Goal: Navigation & Orientation: Find specific page/section

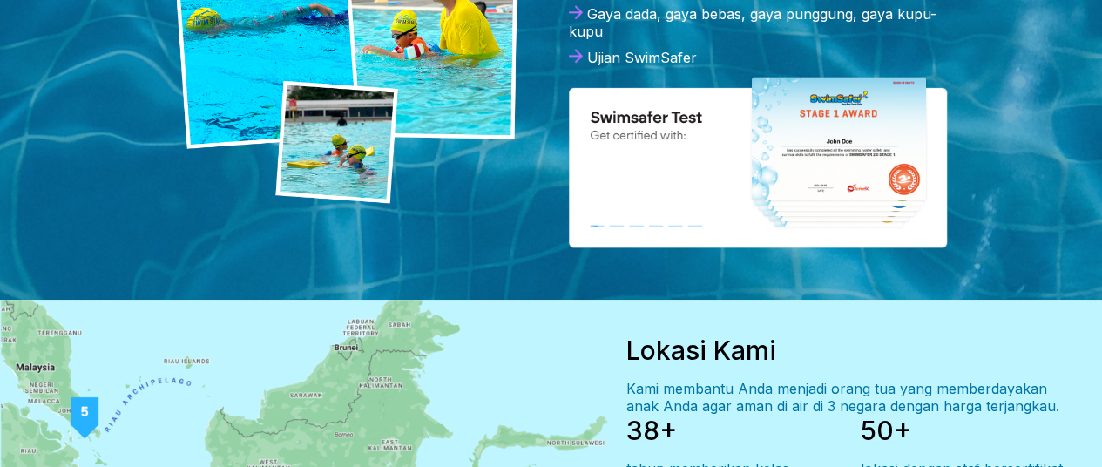
scroll to position [998, 0]
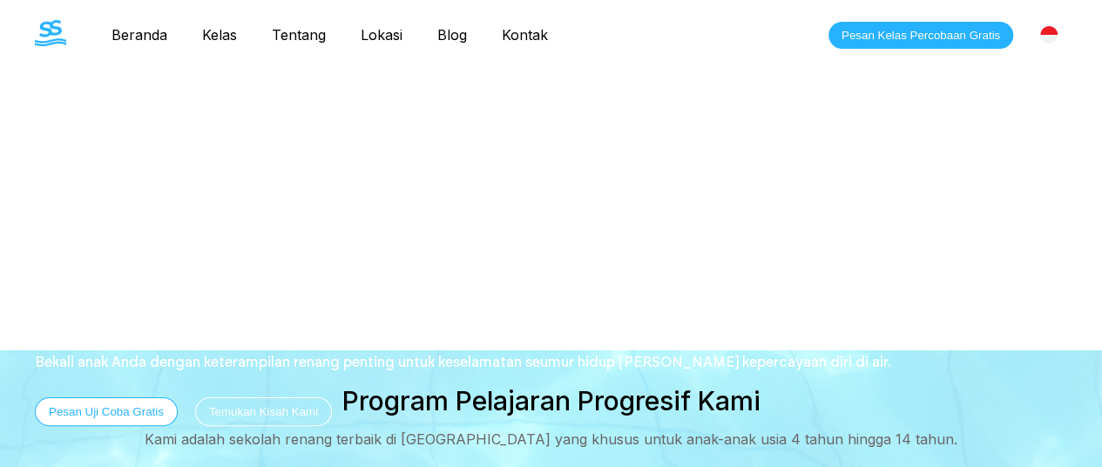
click at [523, 34] on link "Kontak" at bounding box center [524, 34] width 81 height 17
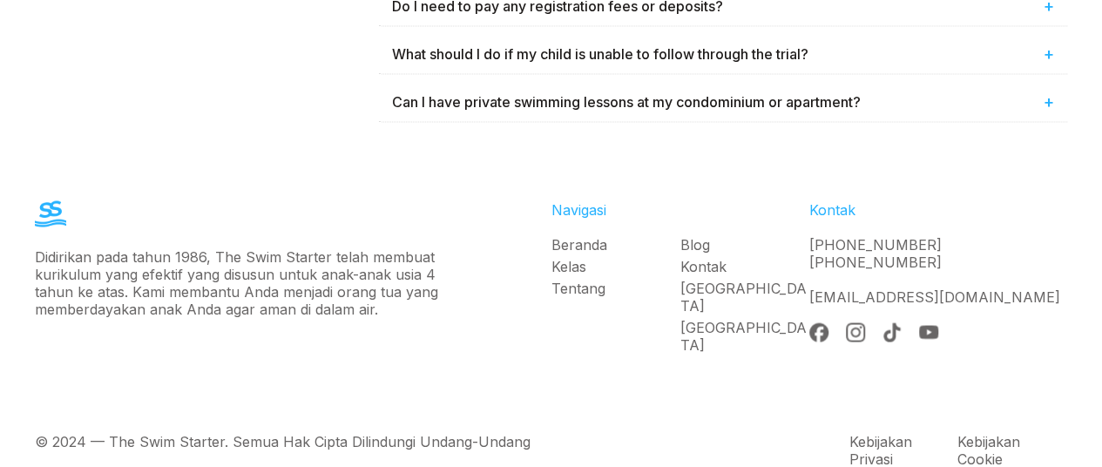
scroll to position [1541, 0]
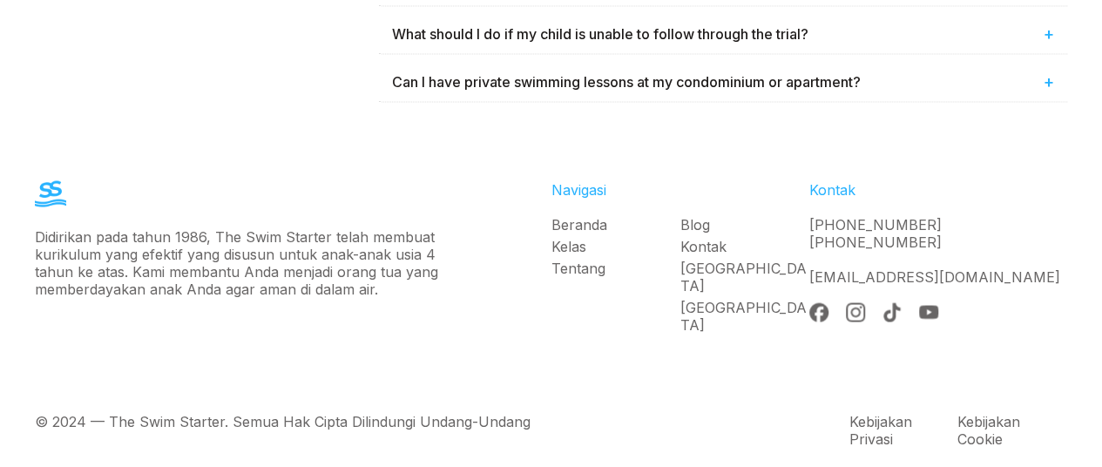
click at [575, 237] on link "Kelas" at bounding box center [615, 245] width 129 height 17
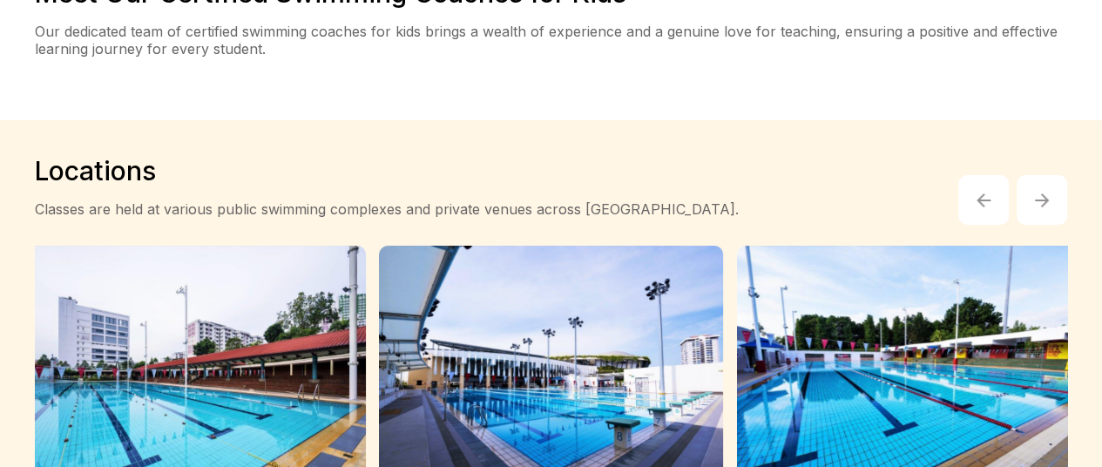
scroll to position [3397, 0]
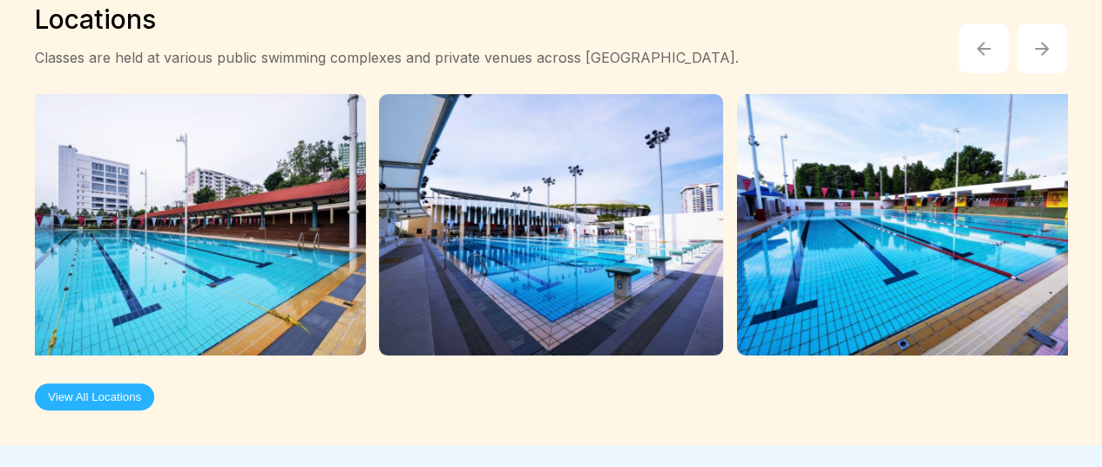
drag, startPoint x: 95, startPoint y: 307, endPoint x: 94, endPoint y: 318, distance: 10.5
click at [94, 383] on button "View All Locations" at bounding box center [94, 396] width 119 height 27
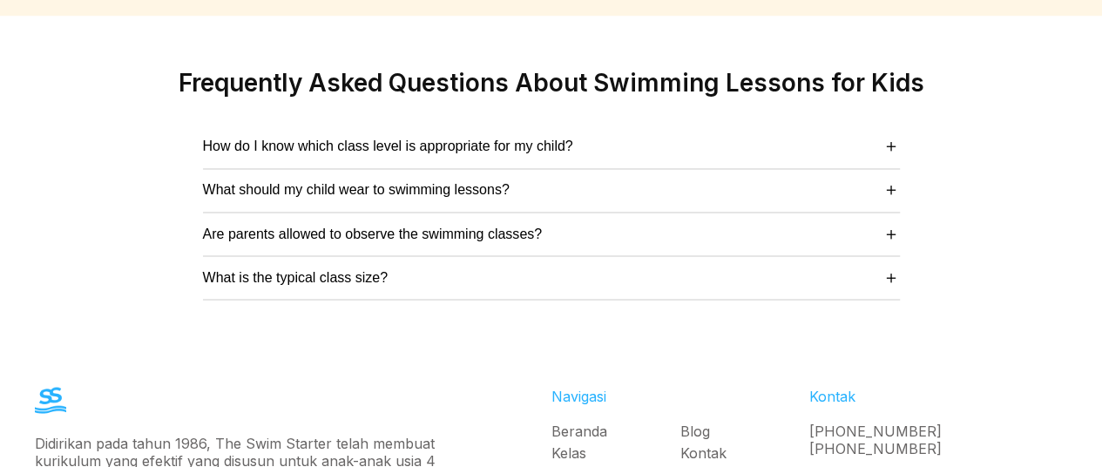
scroll to position [4704, 0]
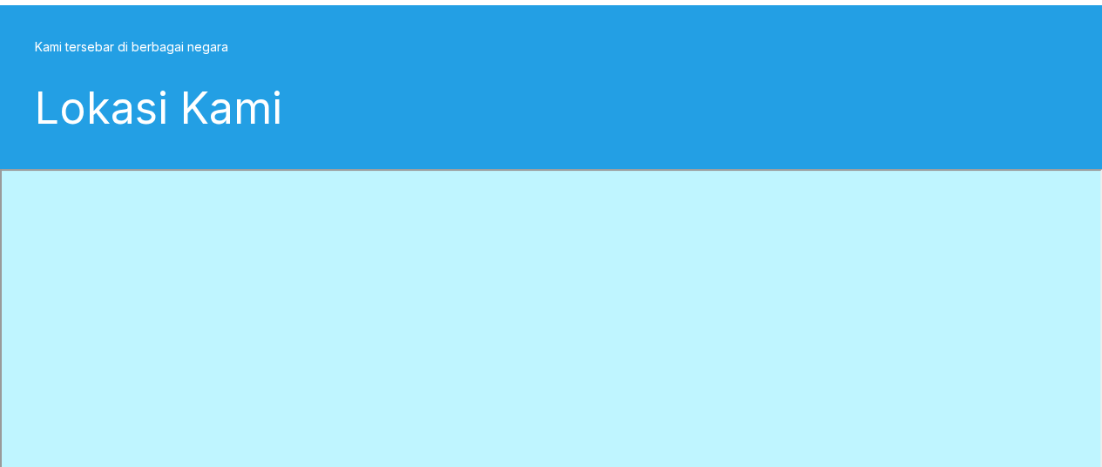
scroll to position [174, 0]
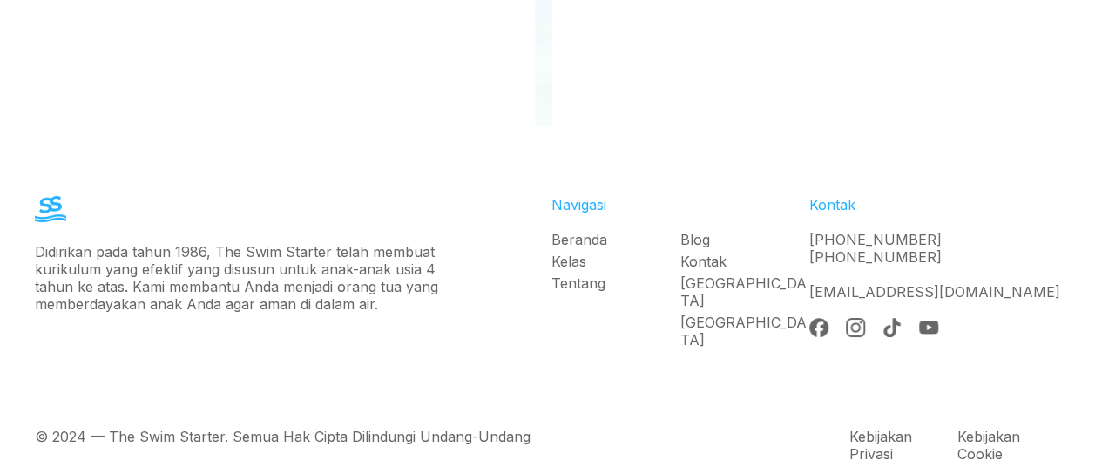
scroll to position [3136, 0]
